Goal: Task Accomplishment & Management: Manage account settings

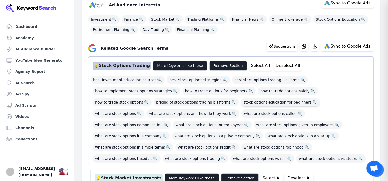
scroll to position [77, 0]
click at [241, 100] on span "stock options education for beginners 🔍" at bounding box center [280, 102] width 79 height 8
click at [144, 110] on span "what are stock options 🔍" at bounding box center [118, 114] width 52 height 8
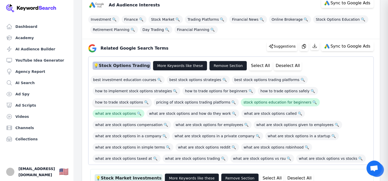
click at [151, 98] on span "how to trade stock options 🔍" at bounding box center [121, 102] width 59 height 8
click at [131, 89] on span "how to implement stock options strategies 🔍" at bounding box center [136, 91] width 88 height 8
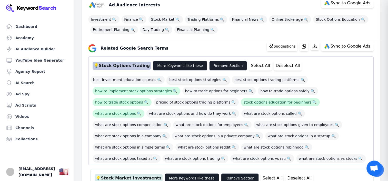
click at [193, 82] on span "best stock options strategies 🔍" at bounding box center [197, 80] width 63 height 8
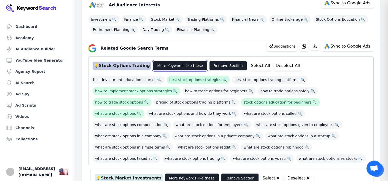
click at [186, 68] on button "More Keywords like these" at bounding box center [180, 66] width 54 height 10
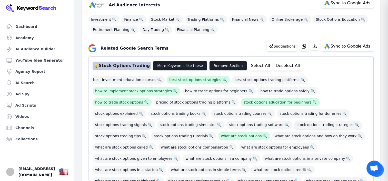
click at [294, 126] on span "stock options trading strategies 🔍" at bounding box center [328, 125] width 68 height 8
click at [277, 114] on span "stock options trading for dummies 🔍" at bounding box center [313, 114] width 73 height 8
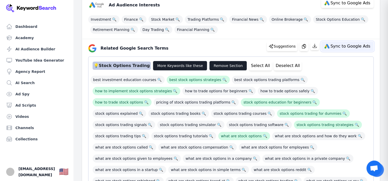
click at [335, 50] on button "Sync to Google Ads" at bounding box center [347, 46] width 53 height 10
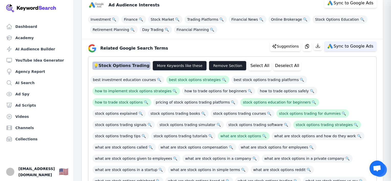
select select "relatedGoogleSearchTerms"
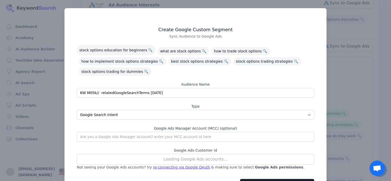
scroll to position [25, 0]
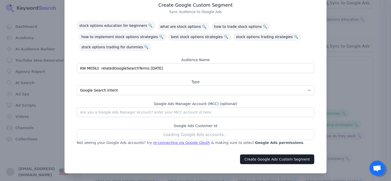
click at [148, 66] on input "KW M05k// relatedGoogleSearchTerms 08/26/2025" at bounding box center [196, 69] width 238 height 10
click at [149, 66] on input "KW M05k// relatedGoogleSearchTerms 08/26/2025" at bounding box center [196, 69] width 238 height 10
type input "STOCK OPTIONS"
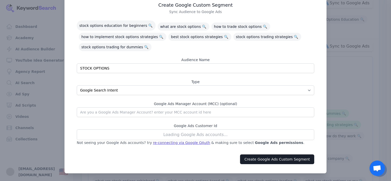
click at [191, 135] on div "Loading Google Ads accounts..." at bounding box center [196, 135] width 238 height 11
click at [188, 144] on div "re-connecting via Google OAuth" at bounding box center [181, 142] width 57 height 5
click at [161, 142] on div "re-connecting via Google OAuth" at bounding box center [181, 142] width 57 height 5
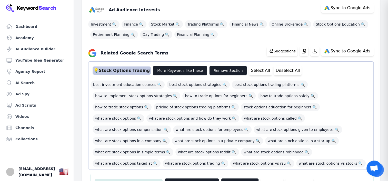
scroll to position [77, 0]
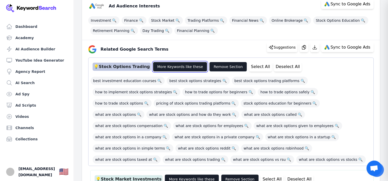
click at [179, 68] on button "More Keywords like these" at bounding box center [180, 67] width 54 height 10
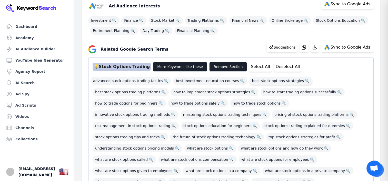
click at [249, 82] on span "best stock options strategies 🔍" at bounding box center [280, 81] width 63 height 8
click at [181, 126] on span "stock options education for beginners 🔍" at bounding box center [220, 126] width 79 height 8
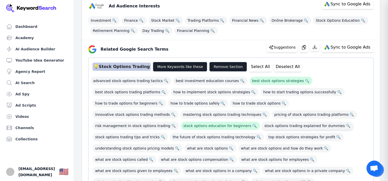
click at [262, 123] on span "stock options trading explained for dummies 🔍" at bounding box center [307, 126] width 91 height 8
click at [238, 152] on span "what are stock options and how do they work 🔍" at bounding box center [284, 148] width 93 height 8
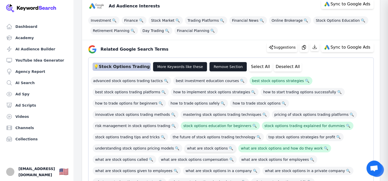
click at [184, 151] on span "what are stock options 🔍" at bounding box center [210, 148] width 52 height 8
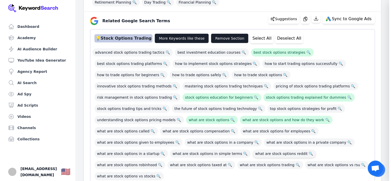
scroll to position [102, 0]
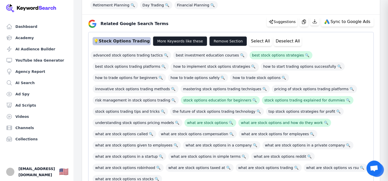
click at [190, 68] on span "how to implement stock options strategies 🔍" at bounding box center [215, 66] width 88 height 8
click at [122, 78] on span "how to trade options for beginners 🔍" at bounding box center [128, 78] width 73 height 8
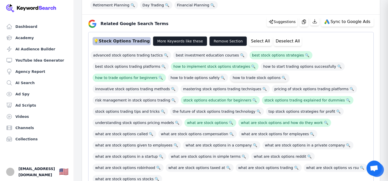
click at [255, 78] on span "how to trade stock options 🔍" at bounding box center [259, 78] width 59 height 8
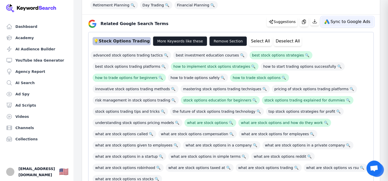
click at [336, 25] on button "Sync to Google Ads" at bounding box center [347, 22] width 53 height 10
select select "relatedGoogleSearchTerms"
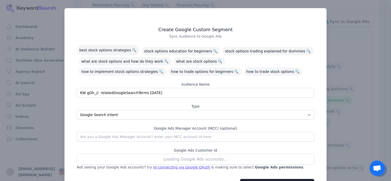
click at [208, 160] on div "Loading Google Ads accounts..." at bounding box center [196, 159] width 238 height 11
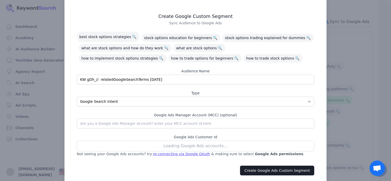
scroll to position [25, 0]
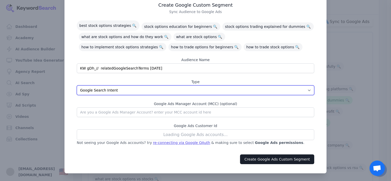
click at [100, 93] on select "App Interests / Affinity Google Search Intent URL" at bounding box center [196, 91] width 238 height 10
click at [102, 91] on select "App Interests / Affinity Google Search Intent URL" at bounding box center [196, 91] width 238 height 10
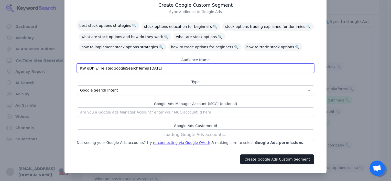
click at [105, 68] on input "KW gDh_// relatedGoogleSearchTerms 08/26/2025" at bounding box center [196, 69] width 238 height 10
type input "STOCK OPTIONS"
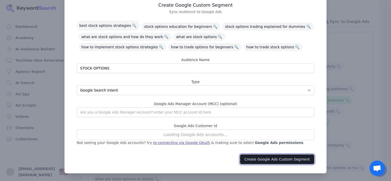
click at [281, 161] on button "Create Google Ads Custom Segment" at bounding box center [277, 160] width 74 height 10
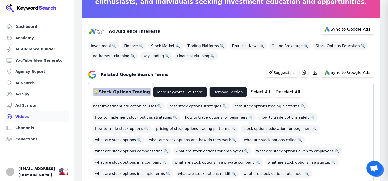
scroll to position [57, 0]
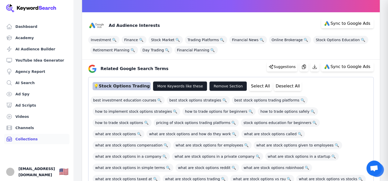
click at [27, 138] on link "Collections" at bounding box center [36, 139] width 65 height 10
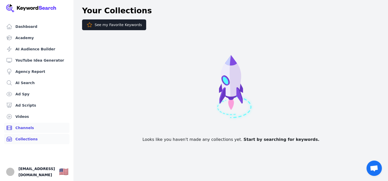
click at [26, 128] on link "Channels" at bounding box center [36, 128] width 65 height 10
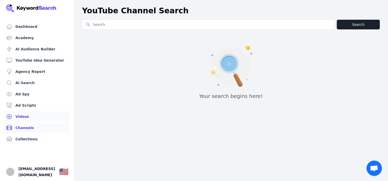
click at [30, 117] on link "Videos" at bounding box center [36, 117] width 65 height 10
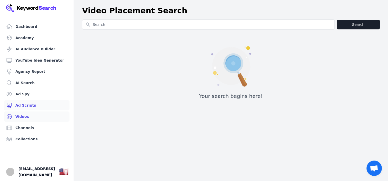
click at [26, 107] on link "Ad Scripts" at bounding box center [36, 105] width 65 height 10
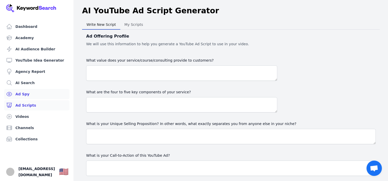
click at [24, 93] on link "Ad Spy" at bounding box center [36, 94] width 65 height 10
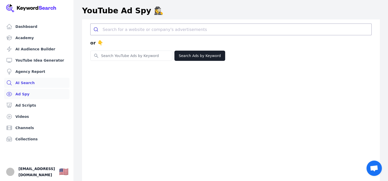
click at [27, 82] on link "AI Search" at bounding box center [36, 83] width 65 height 10
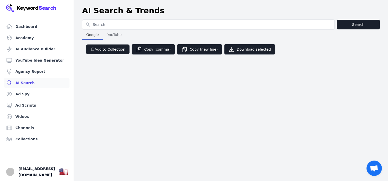
click at [32, 8] on img at bounding box center [31, 8] width 50 height 8
click at [42, 171] on span "[EMAIL_ADDRESS][DOMAIN_NAME]" at bounding box center [36, 172] width 36 height 12
click at [23, 30] on link "Dashboard" at bounding box center [36, 27] width 65 height 10
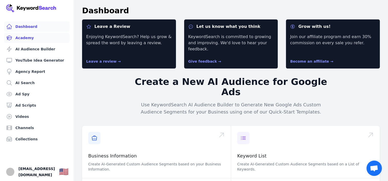
click at [25, 37] on link "Academy" at bounding box center [36, 38] width 65 height 10
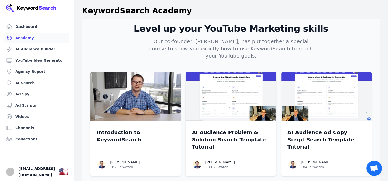
click at [28, 8] on img at bounding box center [31, 8] width 50 height 8
click at [12, 168] on img "Open user button" at bounding box center [10, 172] width 8 height 8
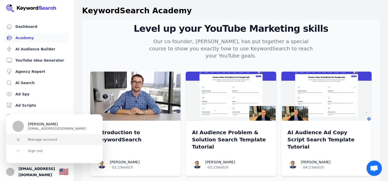
click at [43, 142] on button "Manage account" at bounding box center [54, 139] width 96 height 11
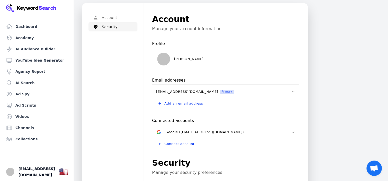
scroll to position [26, 0]
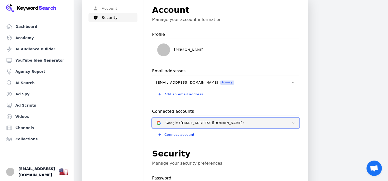
click at [292, 122] on icon at bounding box center [293, 123] width 4 height 4
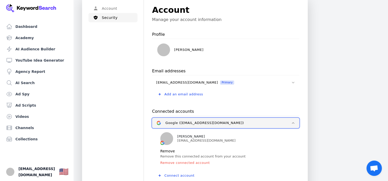
click at [292, 122] on icon at bounding box center [293, 123] width 4 height 4
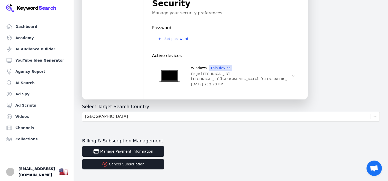
scroll to position [195, 0]
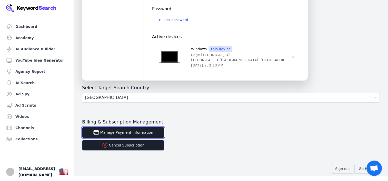
click at [120, 133] on button "Manage Payment Information" at bounding box center [123, 132] width 82 height 11
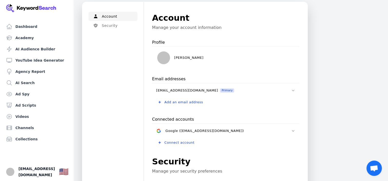
scroll to position [77, 0]
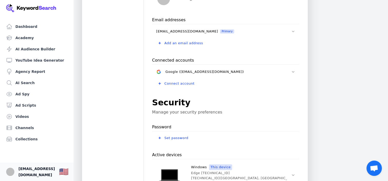
click at [55, 168] on span "[EMAIL_ADDRESS][DOMAIN_NAME]" at bounding box center [36, 172] width 36 height 12
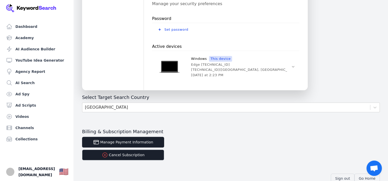
scroll to position [195, 0]
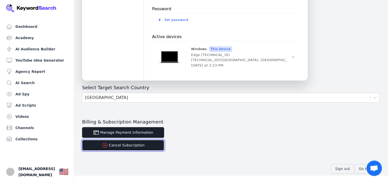
click at [108, 144] on icon "button" at bounding box center [105, 145] width 6 height 6
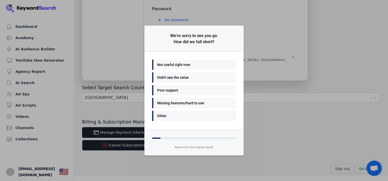
click at [189, 116] on div "Other" at bounding box center [192, 116] width 71 height 6
click at [189, 67] on div "Many things - I'll be back" at bounding box center [192, 65] width 71 height 6
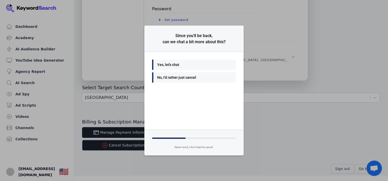
click at [192, 65] on div "Yes, let's chat" at bounding box center [192, 65] width 71 height 6
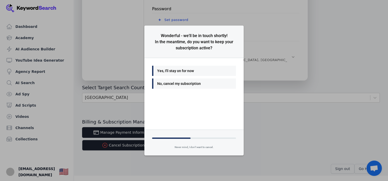
click at [184, 84] on div "No, cancel my subscription" at bounding box center [192, 84] width 71 height 6
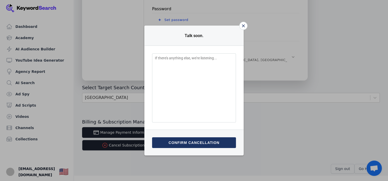
click at [194, 143] on button "Confirm cancellation" at bounding box center [194, 143] width 84 height 11
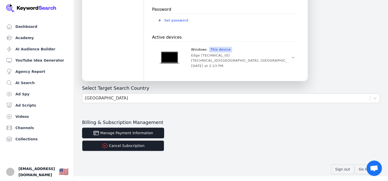
scroll to position [195, 0]
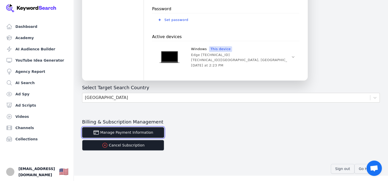
click at [122, 135] on button "Manage Payment Information" at bounding box center [123, 132] width 82 height 11
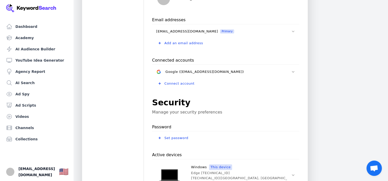
scroll to position [179, 0]
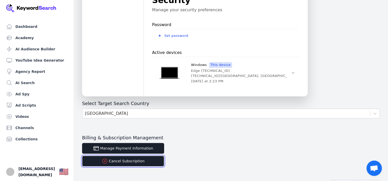
click at [120, 161] on button "Cancel Subscription" at bounding box center [123, 161] width 82 height 11
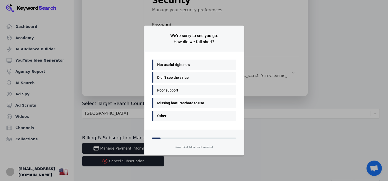
click at [290, 124] on div "We're sorry to see you go. How did we fall short? Not useful right now Didn't s…" at bounding box center [194, 90] width 388 height 181
click at [128, 112] on div "We're sorry to see you go. How did we fall short? Not useful right now Didn't s…" at bounding box center [194, 90] width 388 height 181
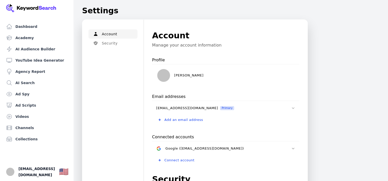
scroll to position [179, 0]
